Goal: Check status: Check status

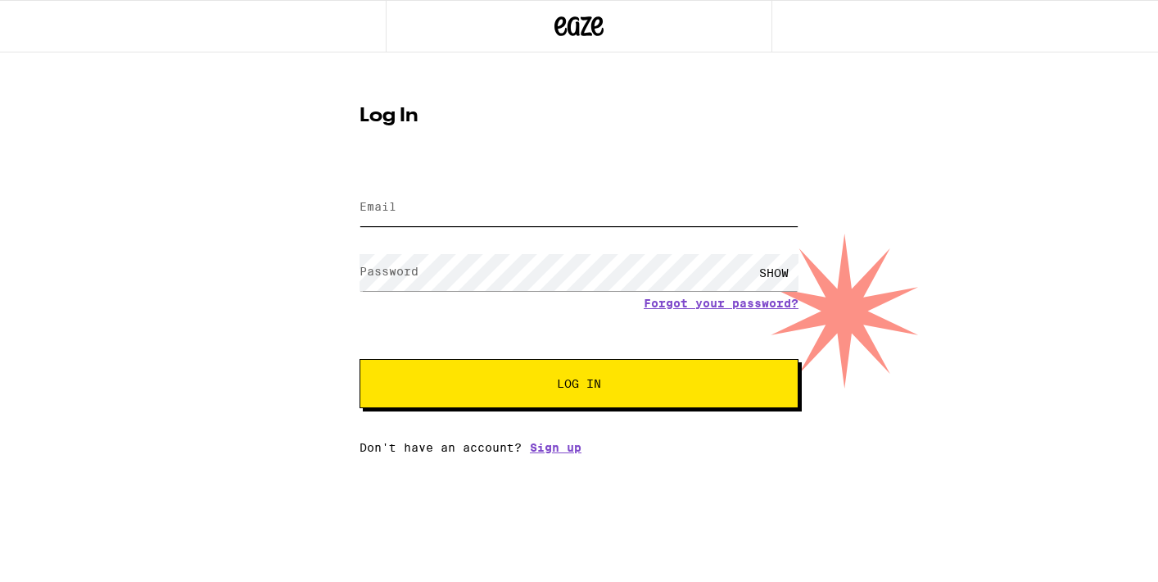
click at [453, 213] on input "Email" at bounding box center [579, 207] width 439 height 37
type input "[EMAIL_ADDRESS][DOMAIN_NAME]"
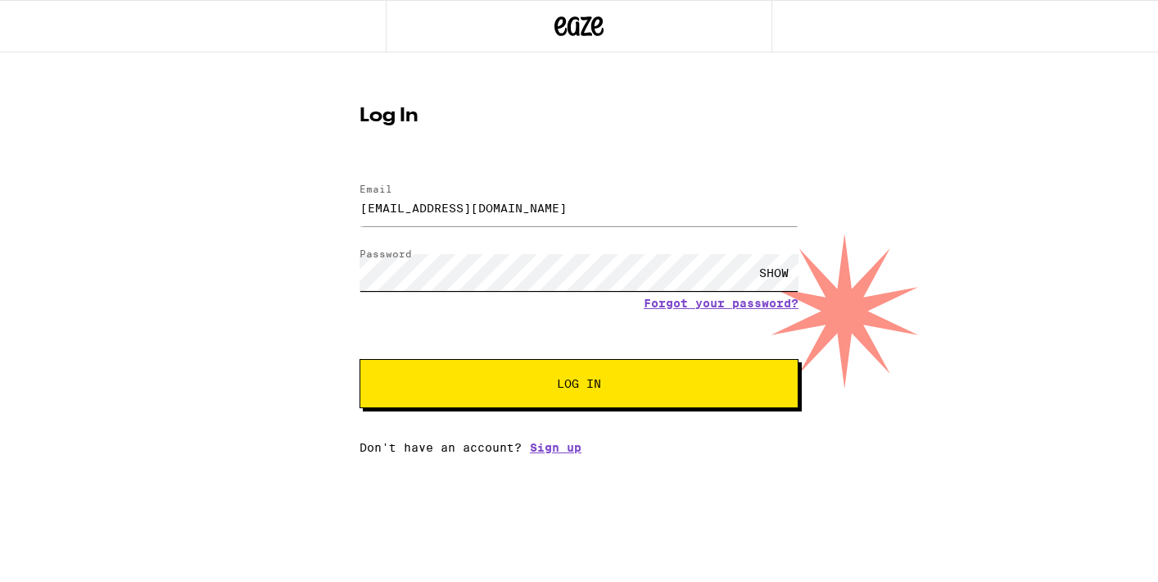
click at [360, 359] on button "Log In" at bounding box center [579, 383] width 439 height 49
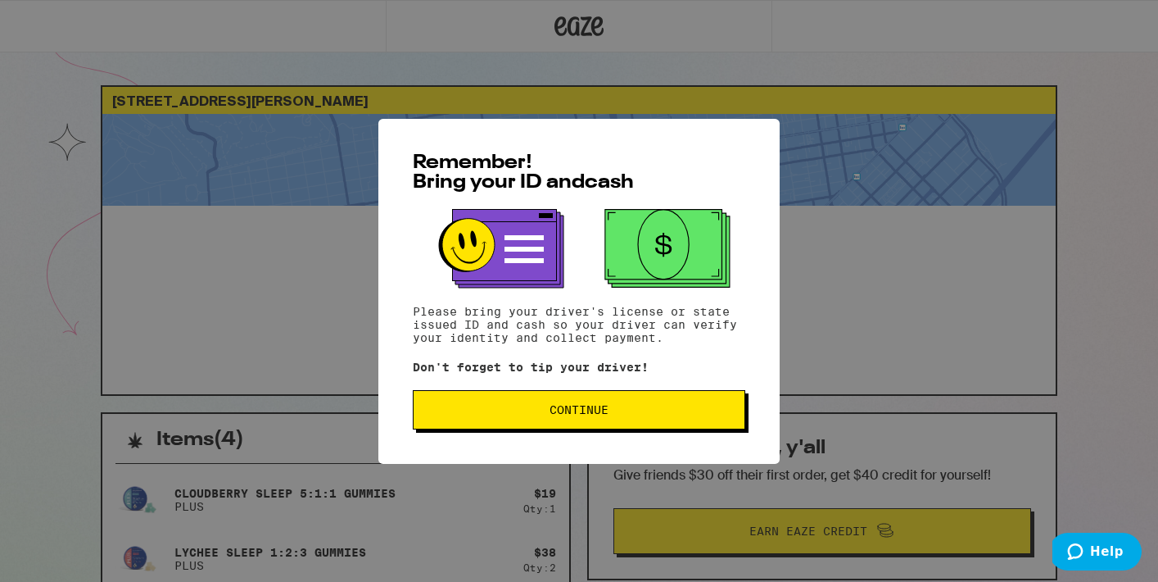
click at [587, 423] on button "Continue" at bounding box center [579, 409] width 333 height 39
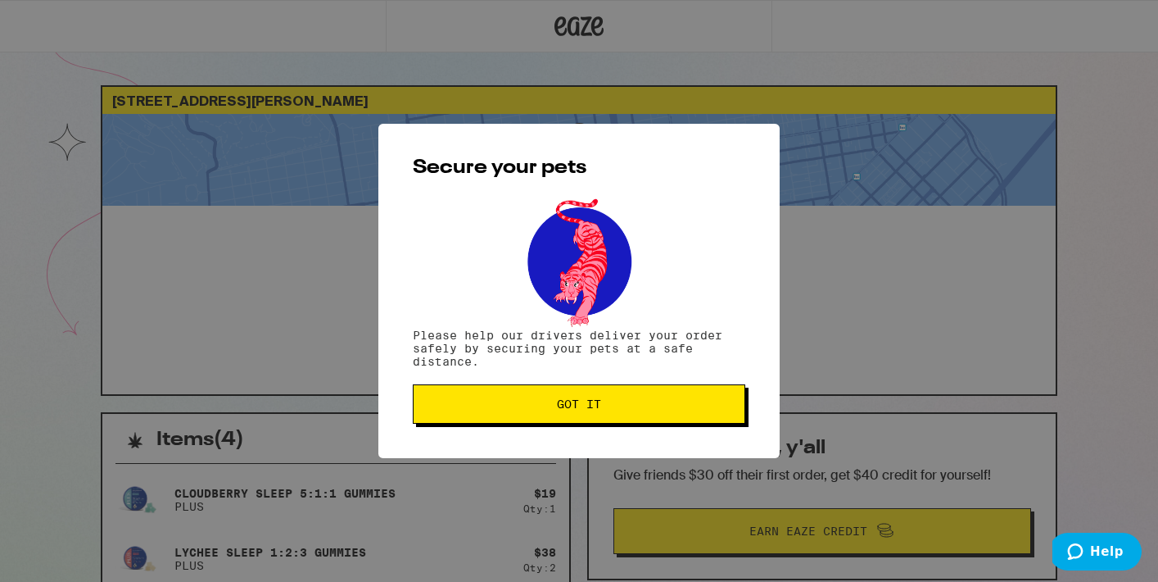
click at [593, 410] on span "Got it" at bounding box center [579, 403] width 44 height 11
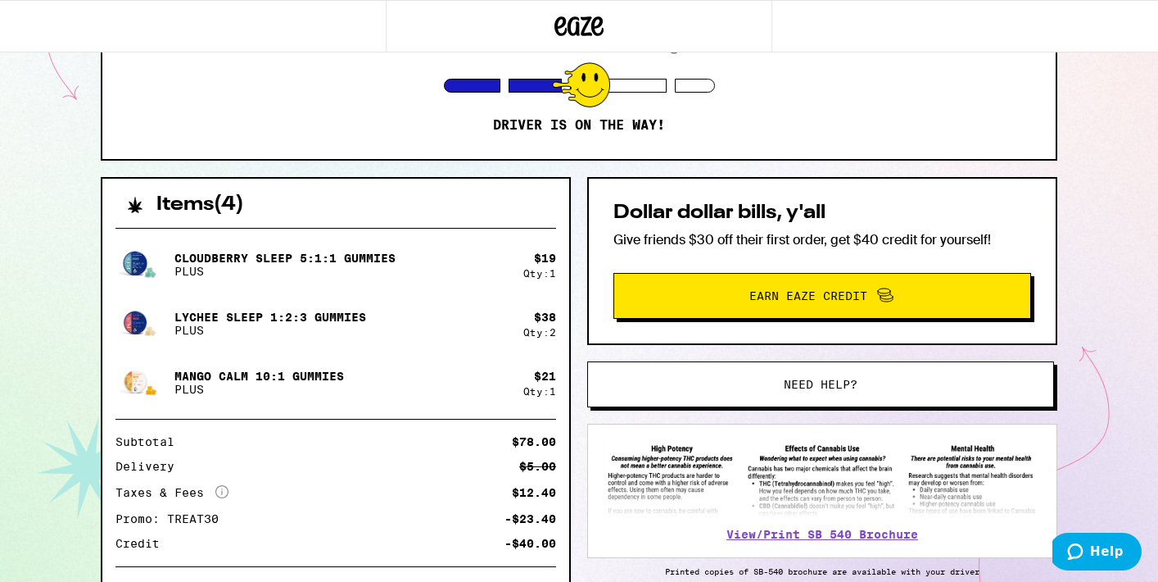
scroll to position [332, 0]
